Goal: Transaction & Acquisition: Purchase product/service

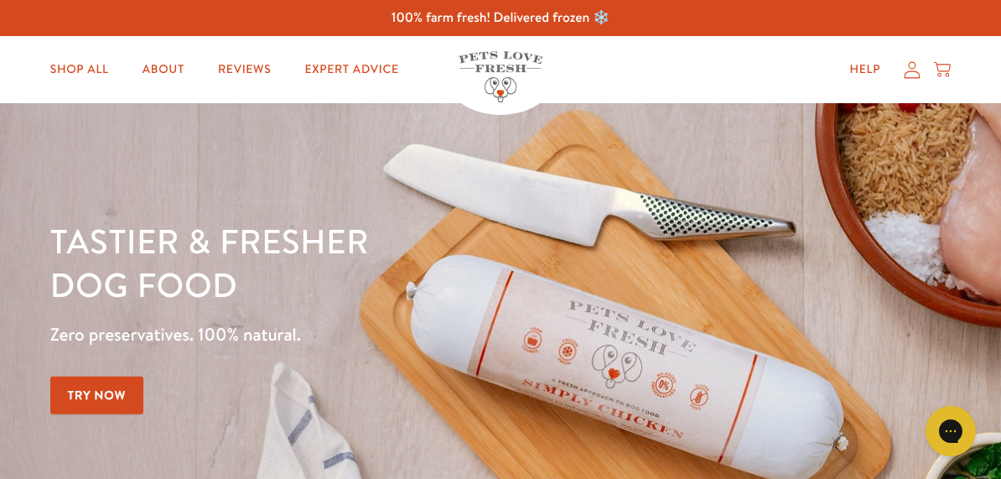
click at [71, 390] on link "Try Now" at bounding box center [97, 395] width 94 height 38
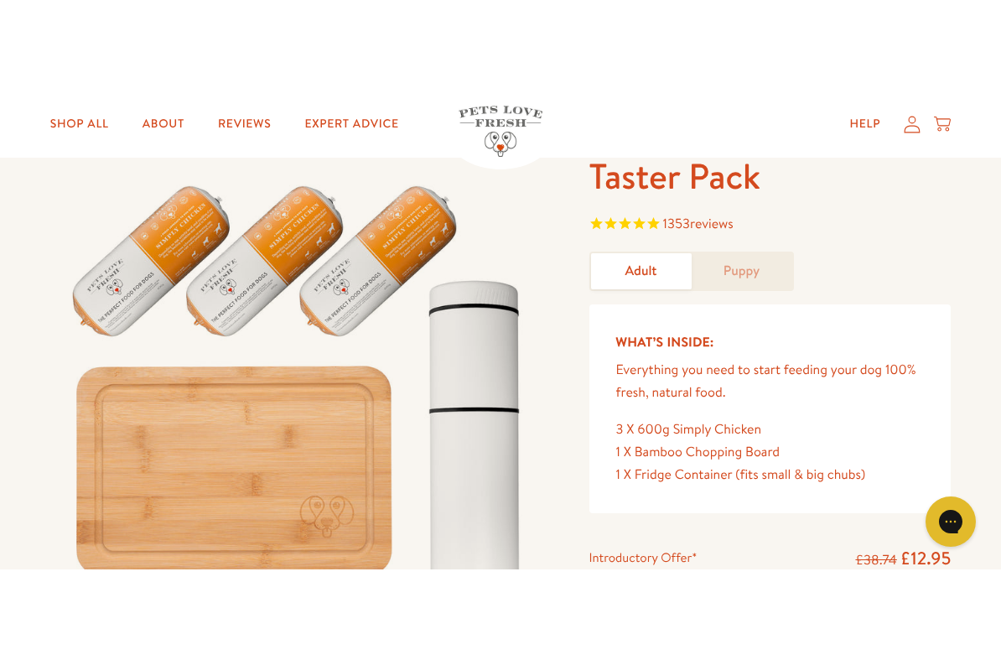
scroll to position [97, 0]
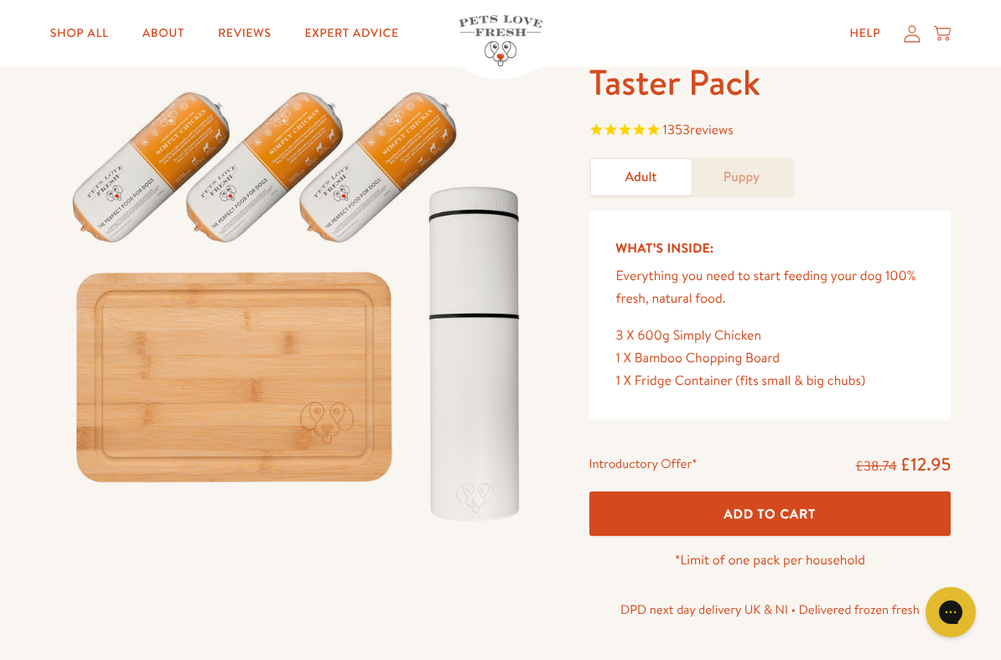
click at [843, 478] on button "Add To Cart" at bounding box center [770, 513] width 362 height 44
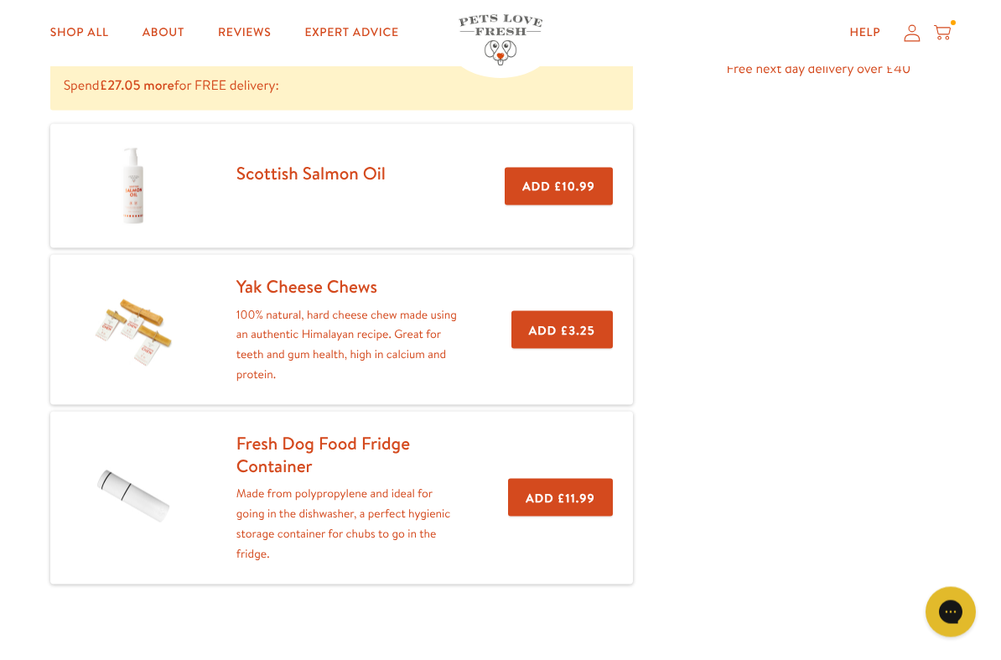
scroll to position [278, 0]
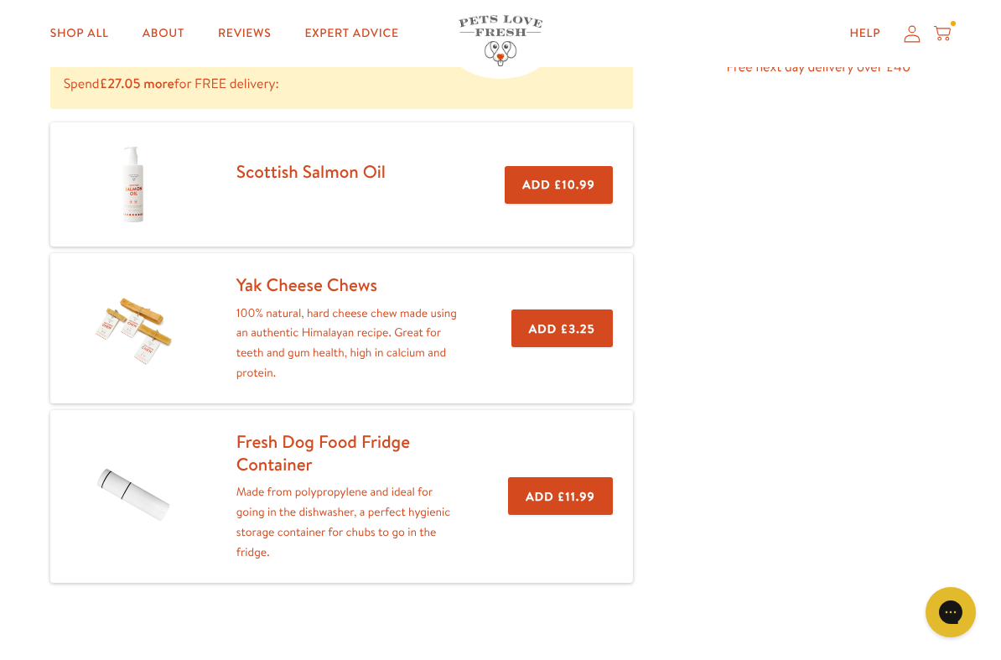
click at [571, 325] on button "Add £3.25" at bounding box center [561, 328] width 101 height 38
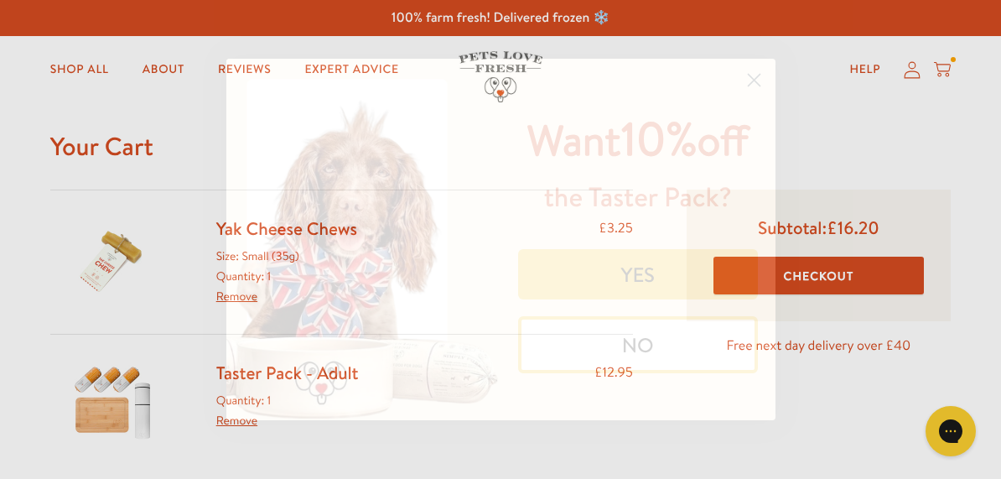
click at [684, 299] on button "YES" at bounding box center [638, 274] width 240 height 50
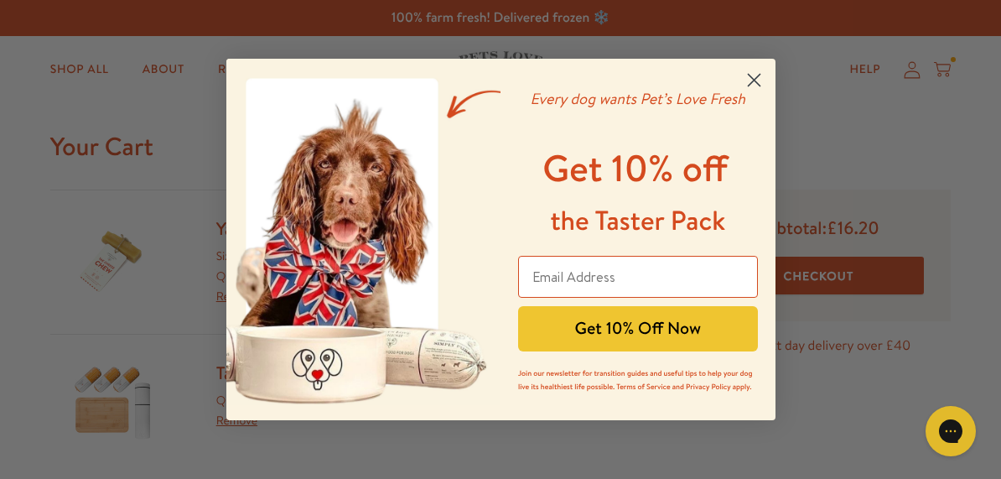
click at [683, 284] on input "Email Address" at bounding box center [638, 277] width 240 height 42
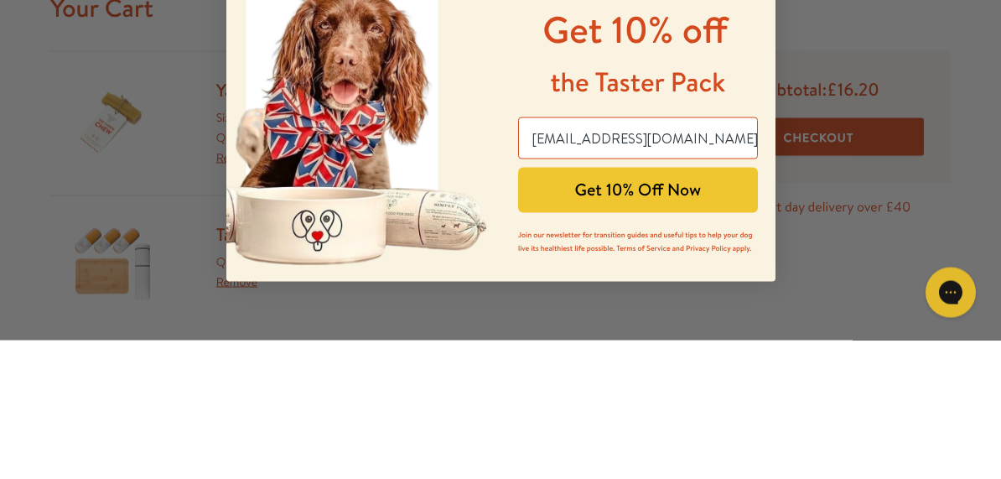
type input "marlermarina@gmail.com"
click at [680, 306] on button "Get 10% Off Now" at bounding box center [638, 328] width 240 height 45
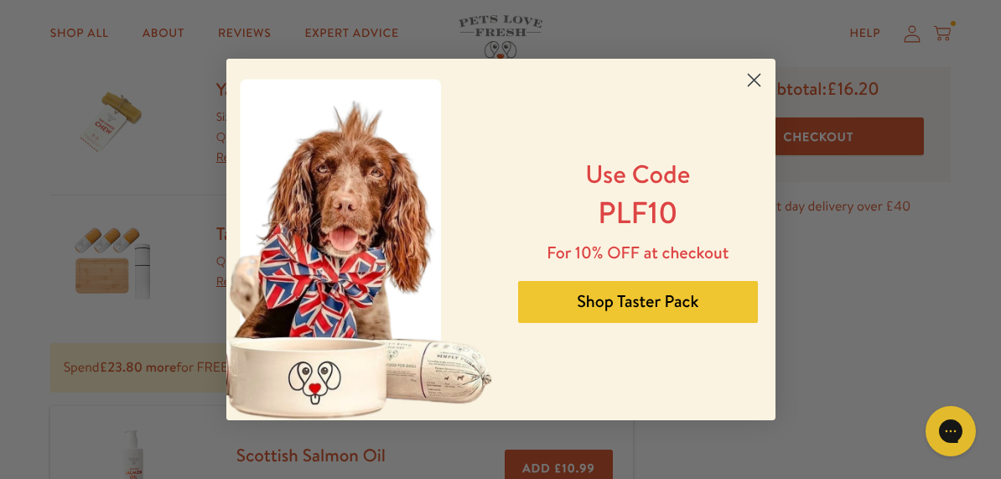
click at [707, 305] on button "Shop Taster Pack" at bounding box center [638, 302] width 240 height 42
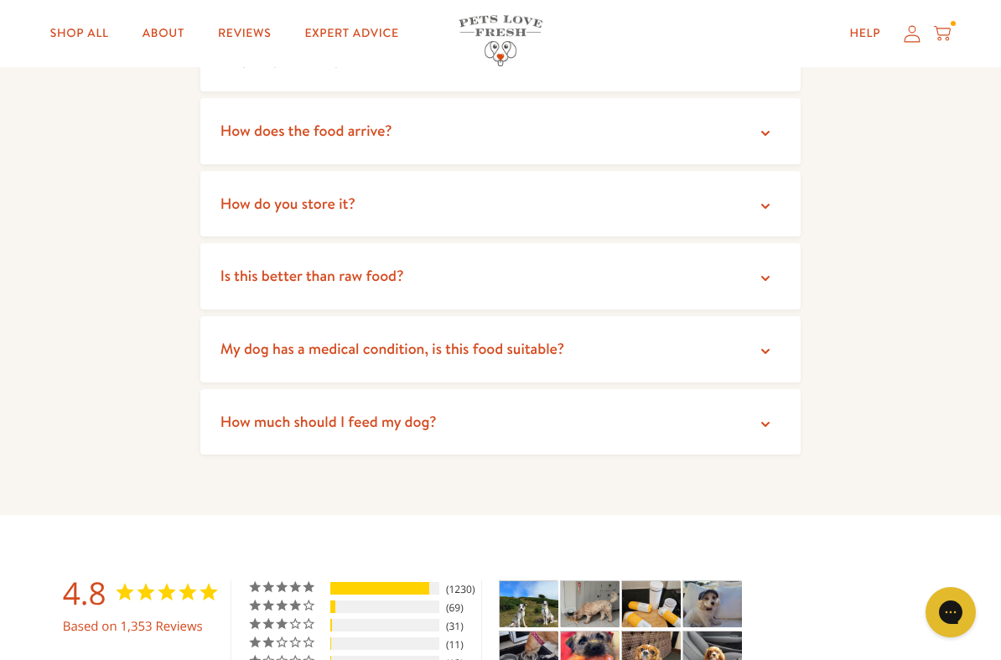
scroll to position [3163, 0]
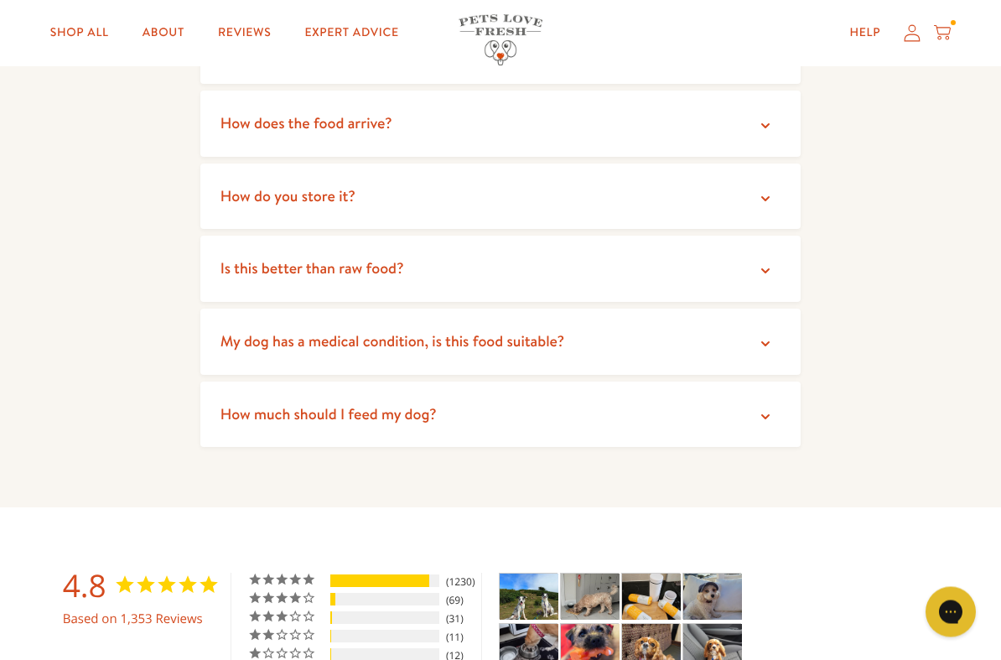
click at [777, 251] on summary "Is this better than raw food?" at bounding box center [500, 269] width 600 height 66
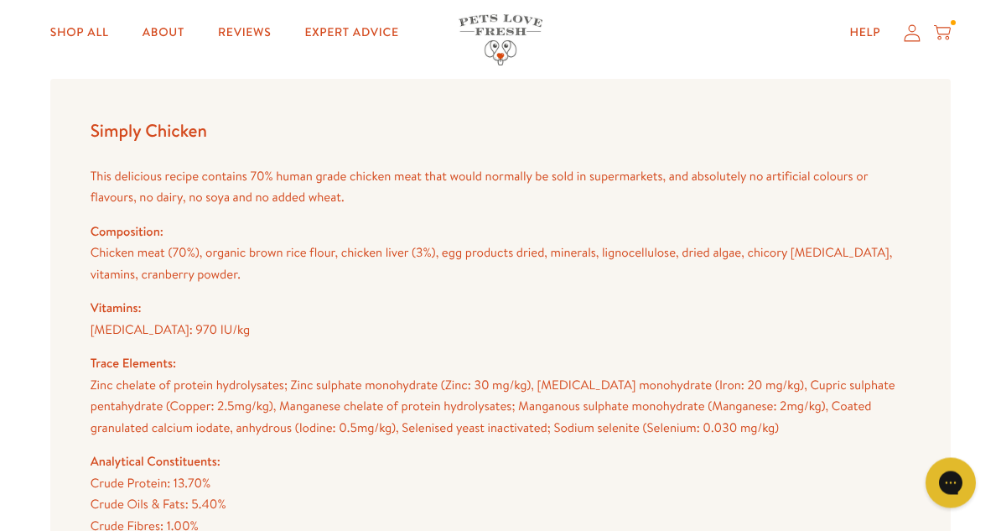
scroll to position [1646, 0]
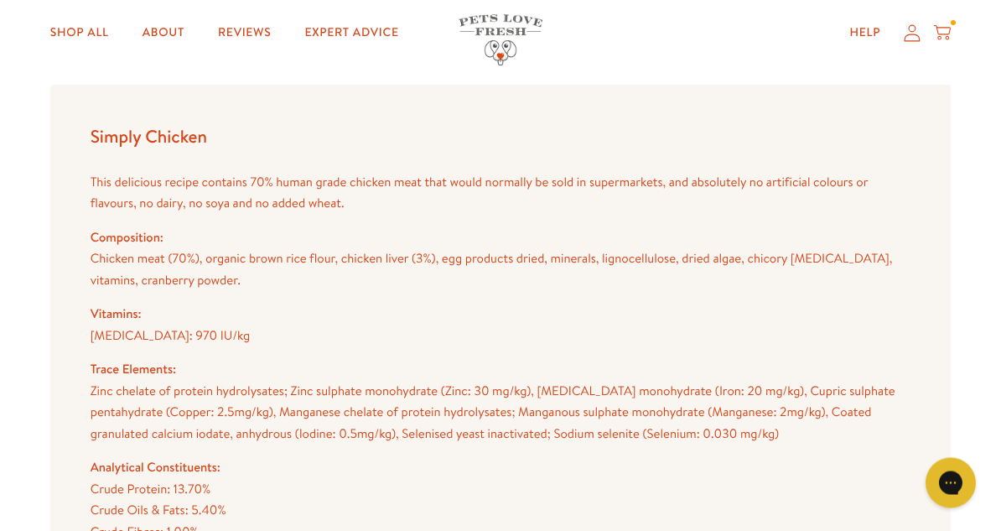
click at [954, 23] on div at bounding box center [953, 23] width 5 height 5
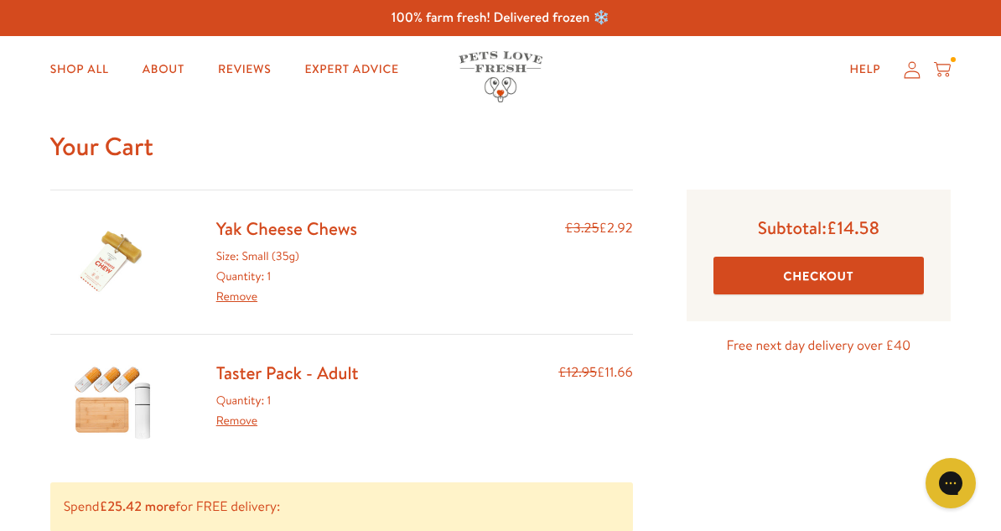
click at [849, 283] on button "Checkout" at bounding box center [819, 276] width 210 height 38
